Goal: Complete application form

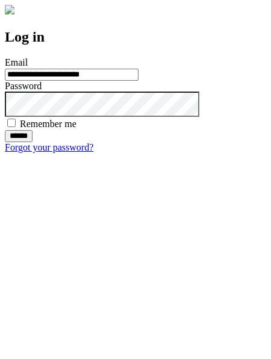
type input "**********"
click at [33, 142] on input "******" at bounding box center [19, 136] width 28 height 12
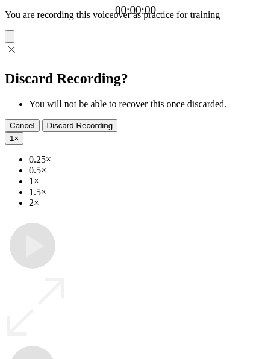
type input "**********"
